Goal: Task Accomplishment & Management: Manage account settings

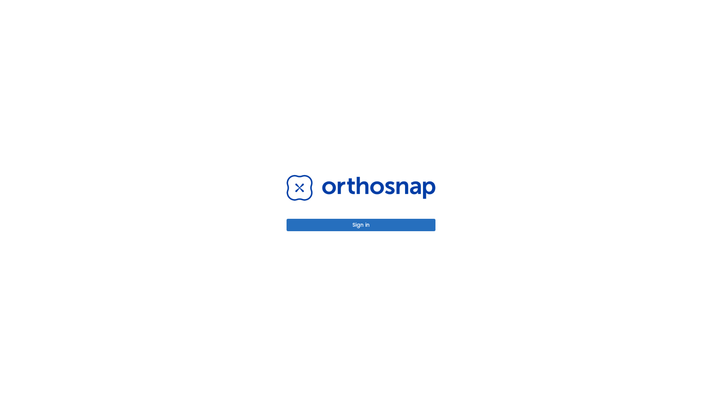
click at [361, 225] on button "Sign in" at bounding box center [361, 225] width 149 height 12
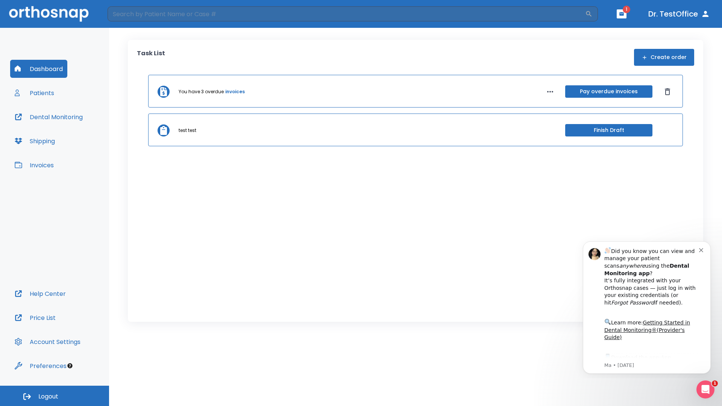
click at [55, 396] on span "Logout" at bounding box center [48, 397] width 20 height 8
